Goal: Book appointment/travel/reservation

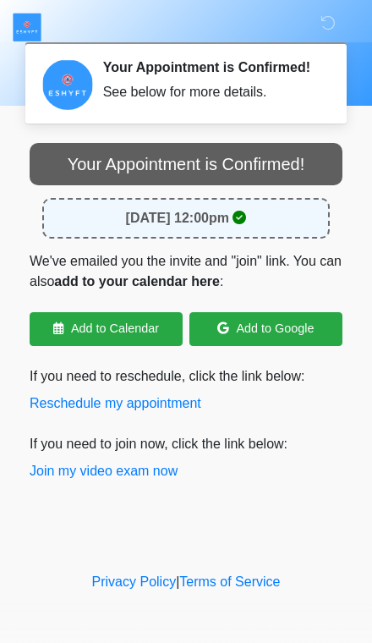
click at [164, 481] on button "Join my video exam now" at bounding box center [104, 471] width 148 height 20
click at [101, 404] on button "Reschedule my appointment" at bounding box center [116, 403] width 172 height 20
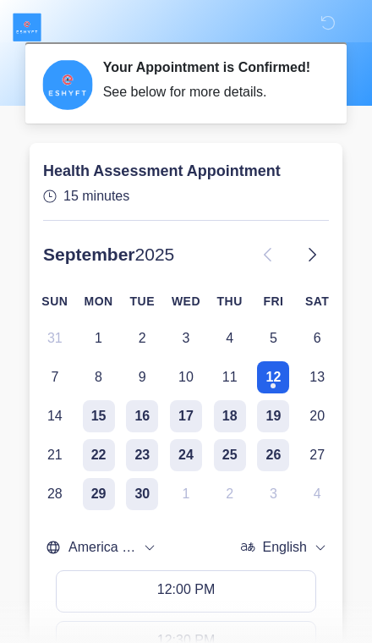
click at [273, 384] on button "12" at bounding box center [273, 377] width 32 height 32
click at [99, 432] on button "15" at bounding box center [99, 416] width 32 height 32
click at [265, 386] on button "12" at bounding box center [273, 377] width 32 height 32
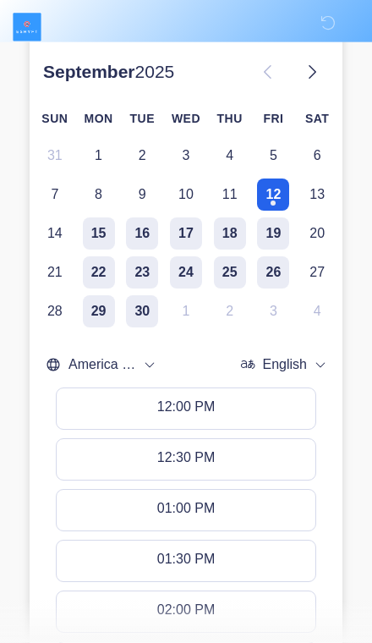
scroll to position [183, 0]
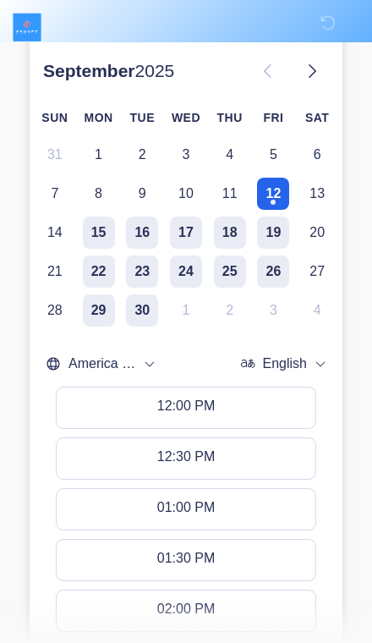
click at [95, 418] on button "12:00 PM" at bounding box center [186, 407] width 259 height 41
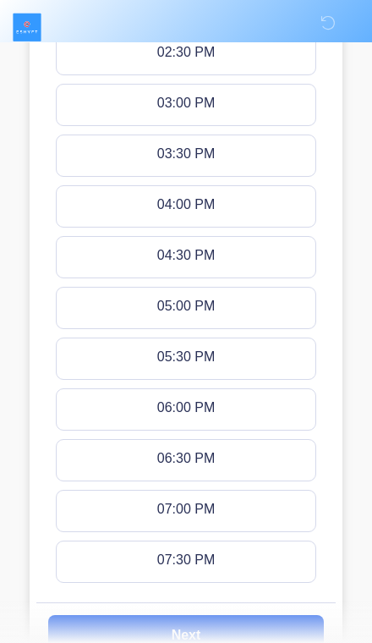
scroll to position [862, 0]
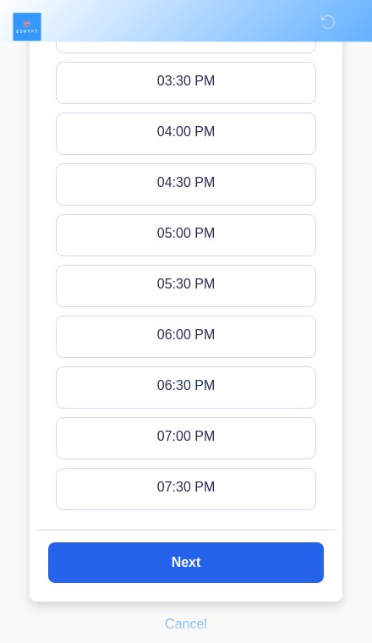
click at [121, 570] on button "Next" at bounding box center [186, 563] width 276 height 41
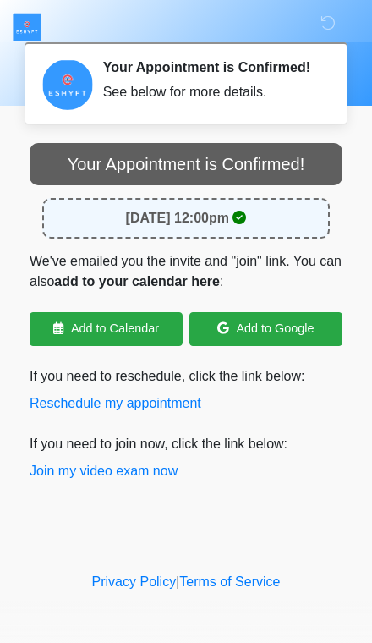
click at [73, 413] on button "Reschedule my appointment" at bounding box center [116, 403] width 172 height 20
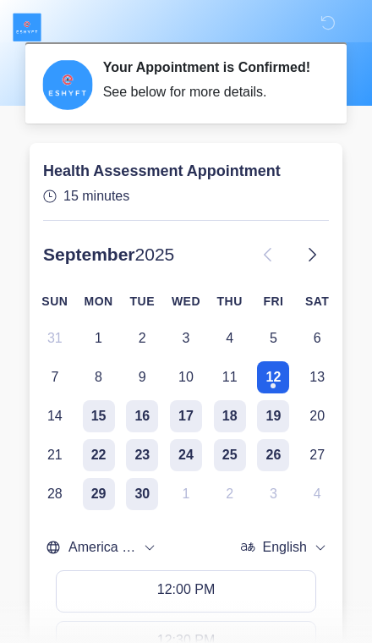
click at [271, 381] on button "12" at bounding box center [273, 377] width 32 height 32
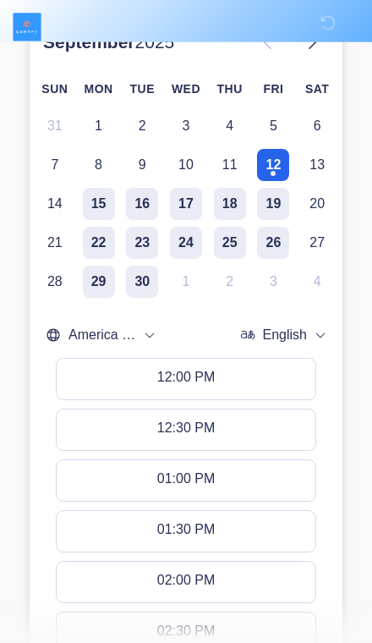
click at [85, 381] on button "12:00 PM" at bounding box center [186, 379] width 259 height 41
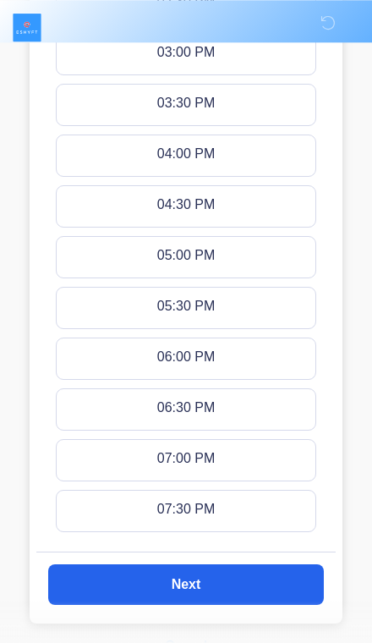
scroll to position [862, 0]
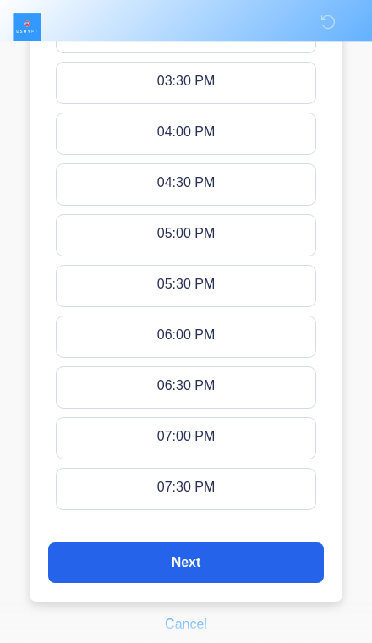
click at [121, 564] on button "Next" at bounding box center [186, 563] width 276 height 41
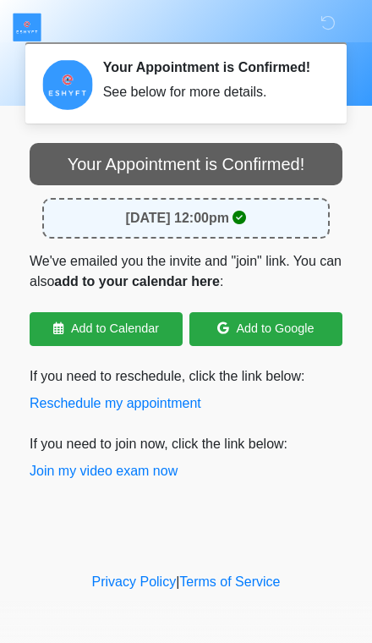
click at [69, 331] on link "Add to Calendar" at bounding box center [106, 329] width 153 height 34
click at [51, 481] on button "Join my video exam now" at bounding box center [104, 471] width 148 height 20
click at [36, 464] on p "If you need to join now, click the link below: Join my video exam now" at bounding box center [186, 457] width 313 height 47
click at [42, 481] on button "Join my video exam now" at bounding box center [104, 471] width 148 height 20
click at [41, 516] on div "ESHYFT Your Appointment is Confirmed! See below for more details. Please connec…" at bounding box center [186, 284] width 372 height 534
